Goal: Use online tool/utility: Utilize a website feature to perform a specific function

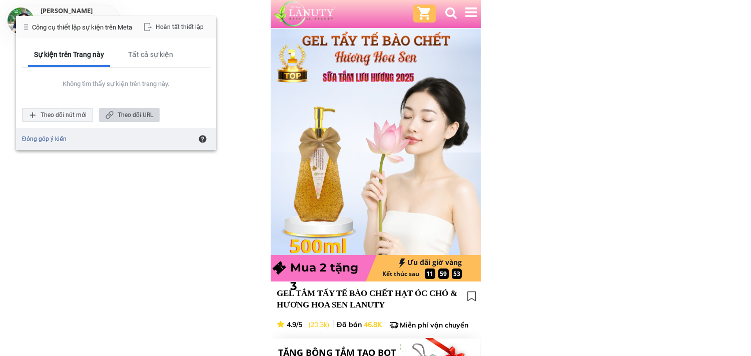
click at [126, 112] on div "Theo dõi URL" at bounding box center [129, 115] width 61 height 14
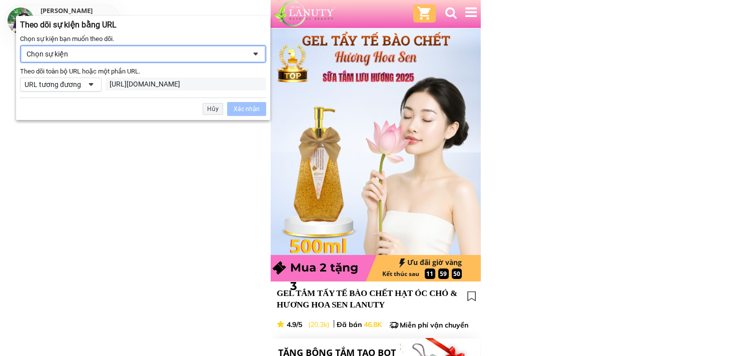
click at [162, 59] on div "Chọn sự kiện" at bounding box center [143, 54] width 246 height 18
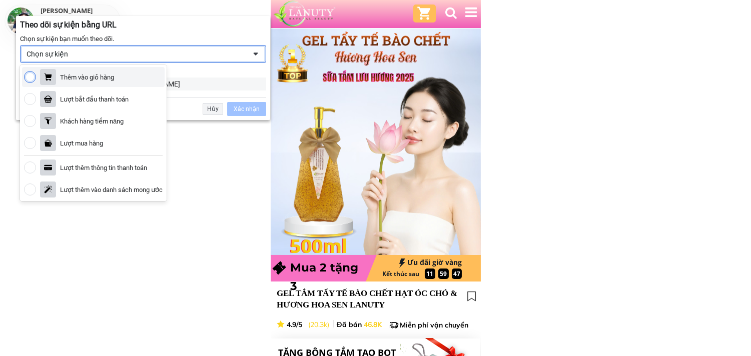
click at [216, 76] on div "Theo dõi toàn bộ URL hoặc một phần URL. Theo dõi toàn bộ URL hoặc một phần URL.…" at bounding box center [143, 79] width 246 height 25
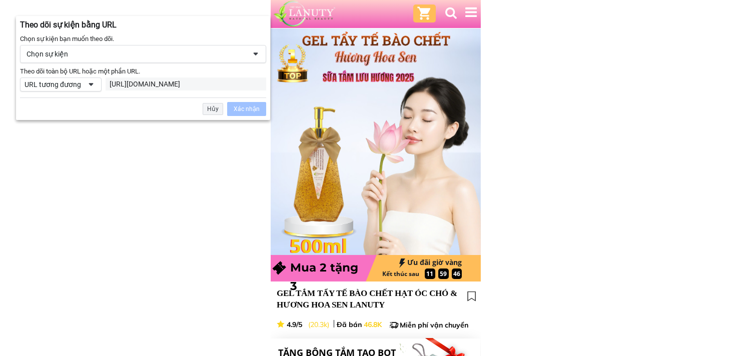
click at [64, 53] on div "Chọn sự kiện" at bounding box center [136, 54] width 219 height 9
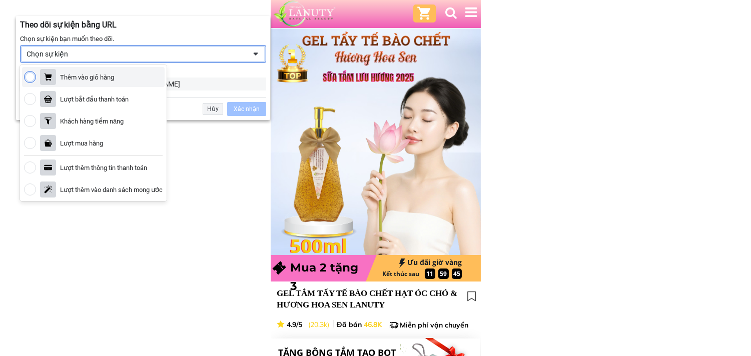
click at [64, 53] on div "Chọn sự kiện" at bounding box center [136, 54] width 219 height 9
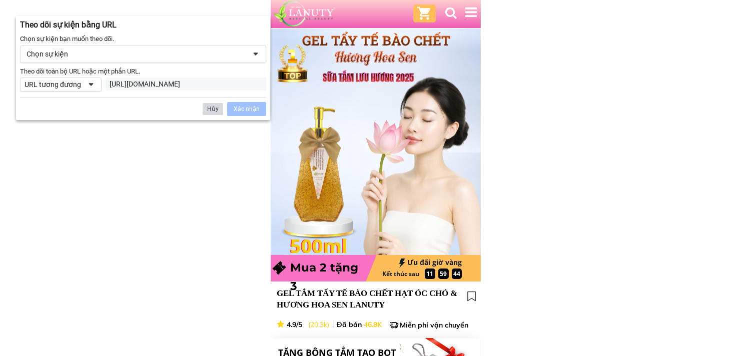
click at [218, 108] on div "Hủy" at bounding box center [213, 109] width 21 height 12
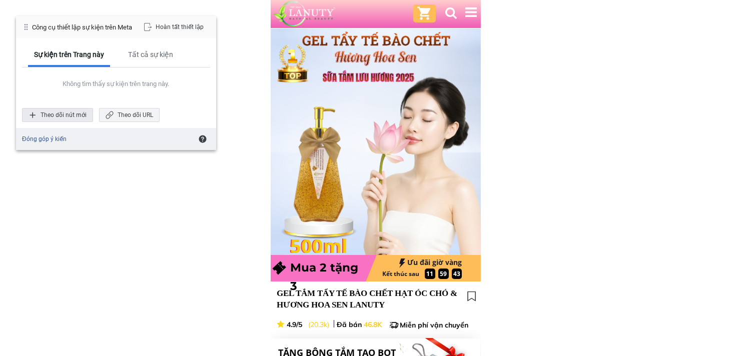
click at [79, 115] on div "Theo dõi nút mới" at bounding box center [57, 115] width 71 height 14
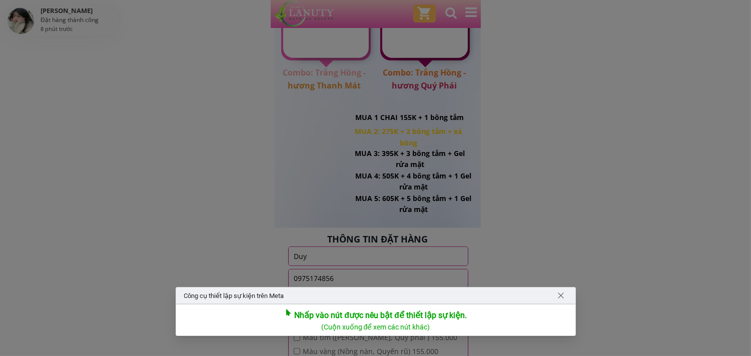
scroll to position [1445, 0]
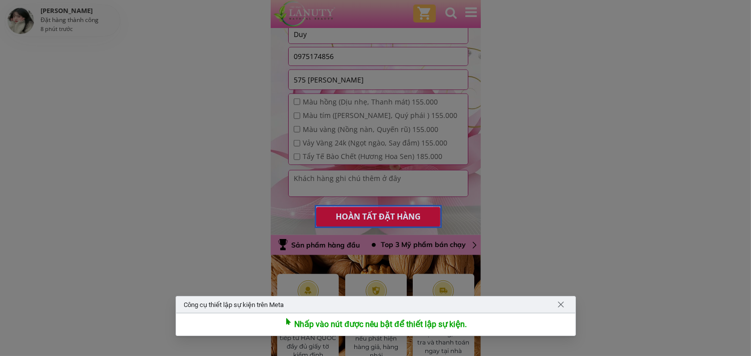
click at [389, 217] on div at bounding box center [378, 216] width 127 height 23
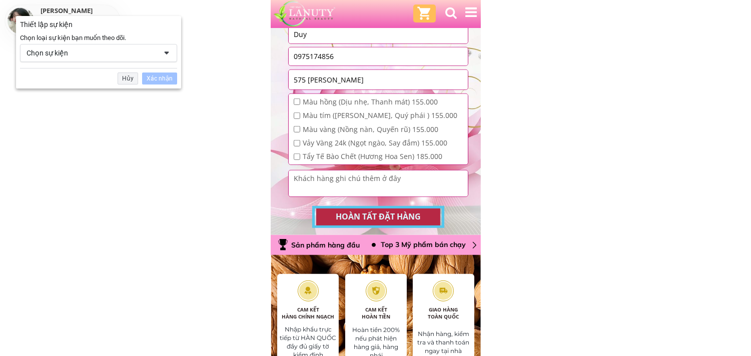
scroll to position [1483, 0]
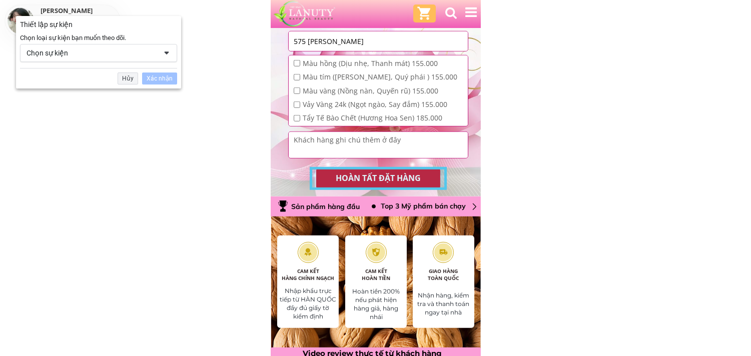
click at [151, 52] on div "Chọn sự kiện" at bounding box center [92, 53] width 130 height 9
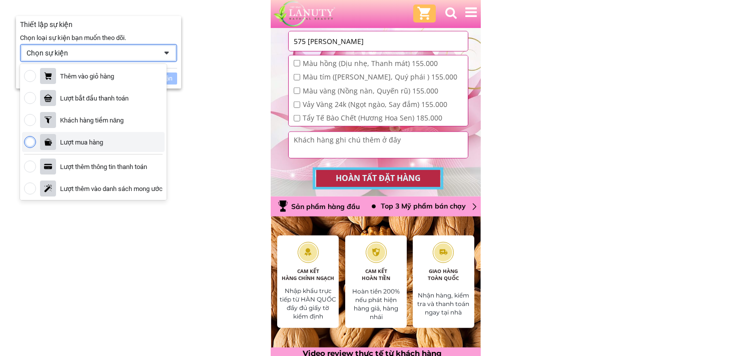
click at [96, 141] on div "Lượt mua hàng" at bounding box center [81, 142] width 43 height 9
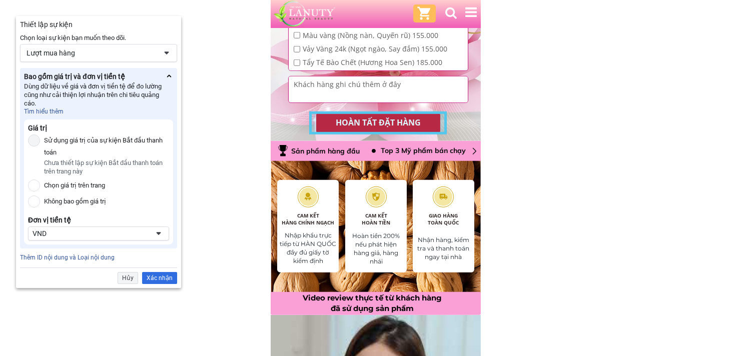
scroll to position [1594, 0]
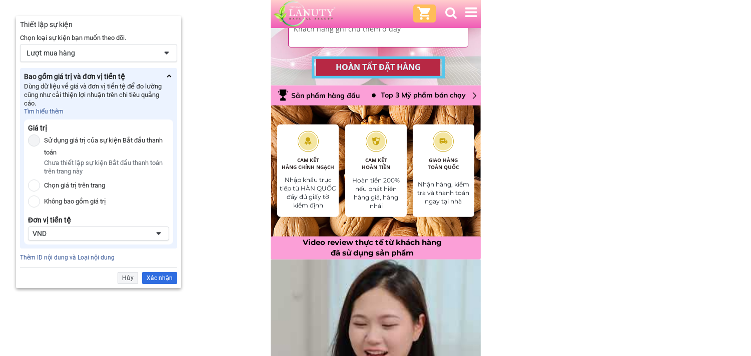
click at [40, 148] on div "Sử dụng giá trị của sự kiện Bắt đầu thanh toán Chưa thiết lập sự kiện Bắt đầu t…" at bounding box center [102, 155] width 125 height 41
click at [36, 136] on div at bounding box center [34, 141] width 12 height 12
click at [32, 139] on div at bounding box center [34, 141] width 12 height 12
click at [34, 186] on input "Chọn giá trị trên trang" at bounding box center [34, 186] width 12 height 12
radio input "true"
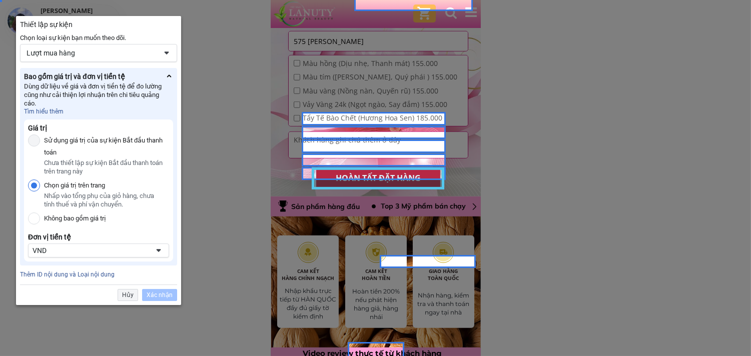
scroll to position [1372, 0]
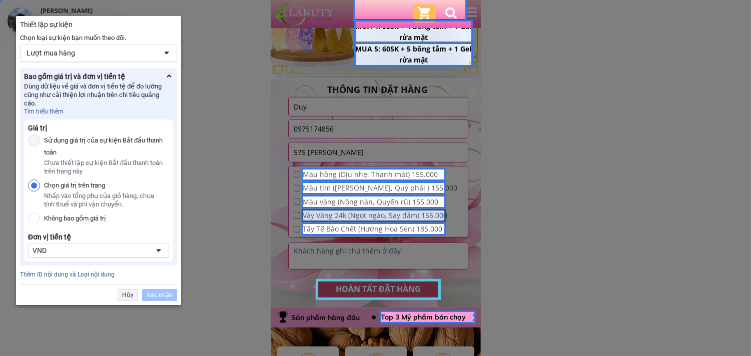
click at [347, 216] on div at bounding box center [374, 215] width 144 height 13
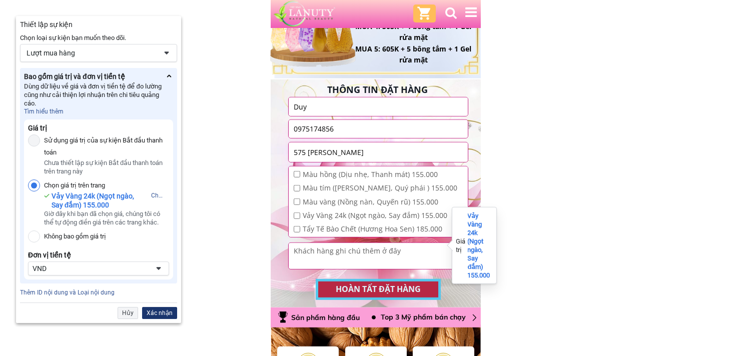
click at [167, 313] on div "Xác nhận" at bounding box center [159, 313] width 35 height 12
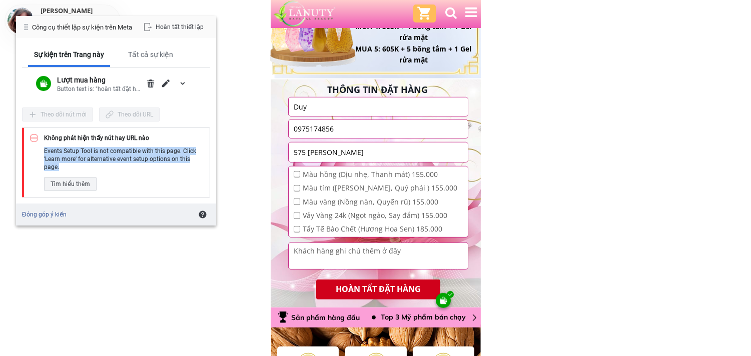
drag, startPoint x: 58, startPoint y: 167, endPoint x: 42, endPoint y: 143, distance: 28.4
click at [42, 143] on div "Không phát hiện thấy nút hay URL nào Events Setup Tool is not compatible with t…" at bounding box center [116, 163] width 188 height 70
click at [153, 54] on div "Tất cả sự kiện" at bounding box center [150, 54] width 45 height 9
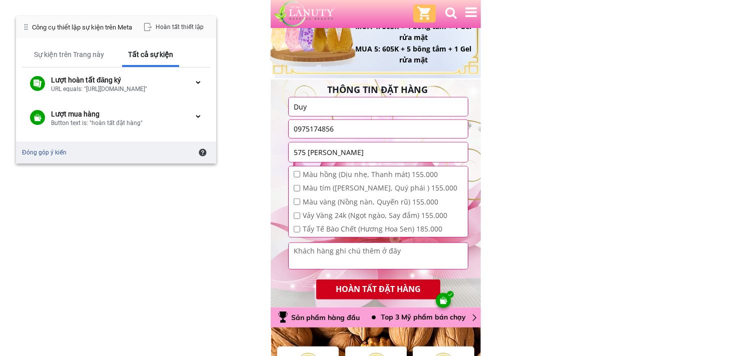
scroll to position [1428, 0]
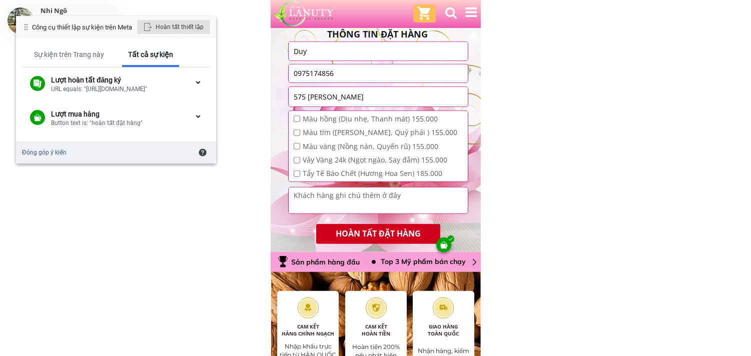
click at [181, 28] on div "Hoàn tất thiết lập" at bounding box center [173, 27] width 73 height 14
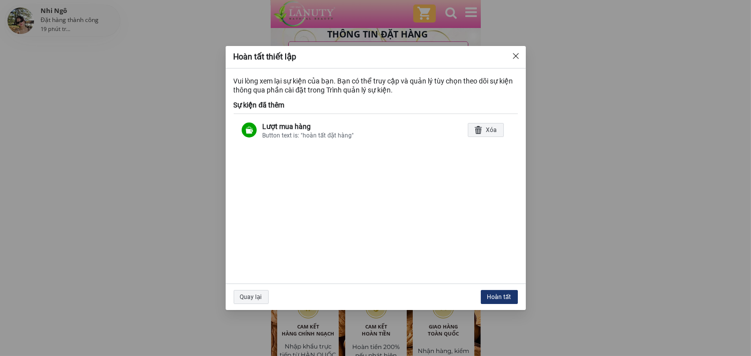
click at [496, 297] on div "Hoàn tất" at bounding box center [499, 297] width 37 height 14
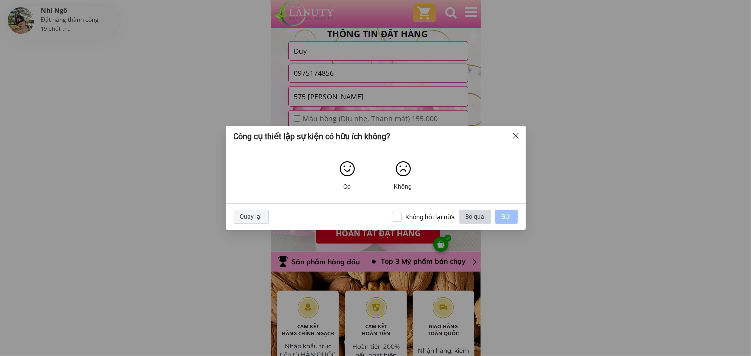
click at [478, 213] on div "Bỏ qua" at bounding box center [475, 217] width 32 height 14
